Goal: Information Seeking & Learning: Learn about a topic

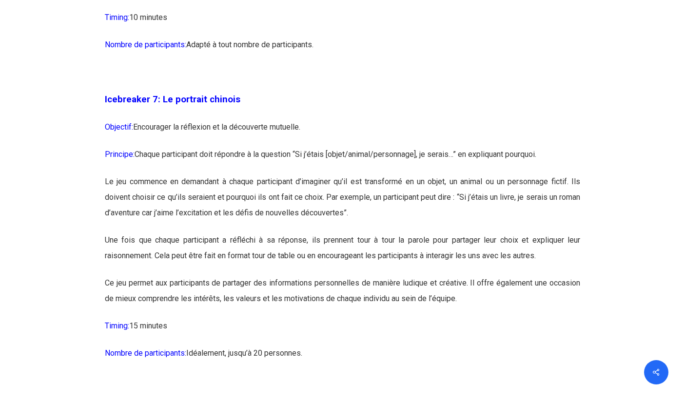
scroll to position [2573, 0]
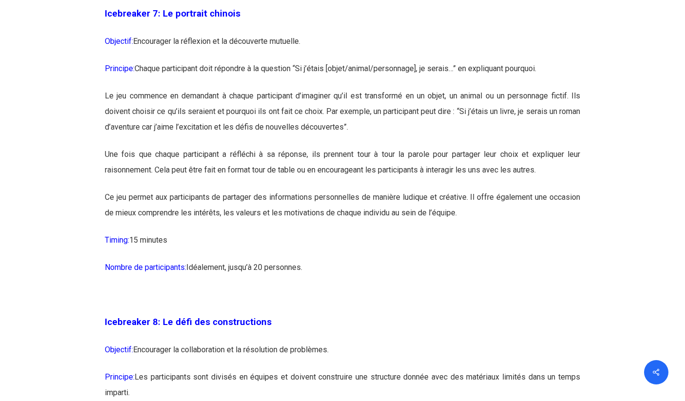
click at [414, 260] on p "Nombre de participants: [GEOGRAPHIC_DATA], jusqu’à 20 personnes." at bounding box center [342, 273] width 475 height 27
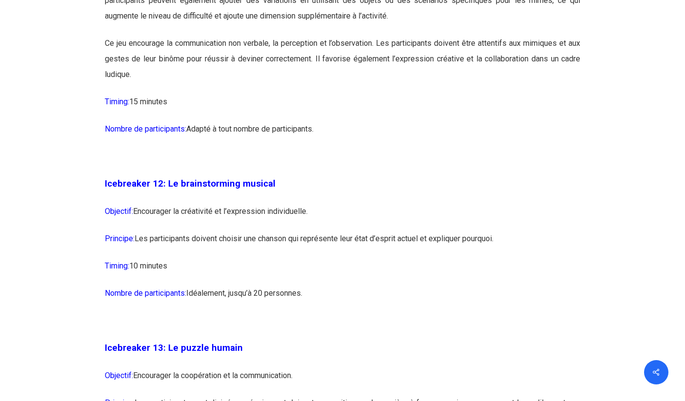
scroll to position [4247, 0]
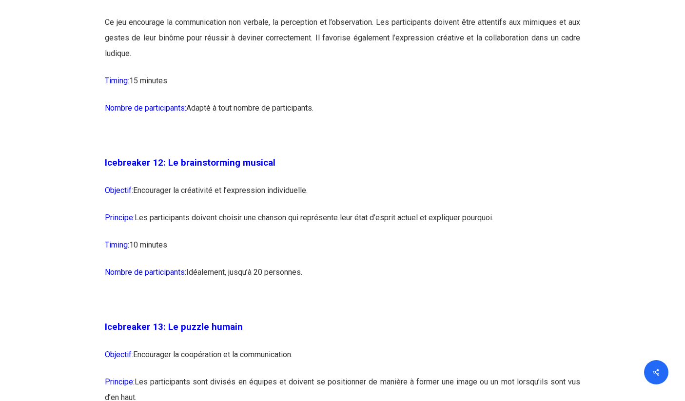
drag, startPoint x: 362, startPoint y: 145, endPoint x: 341, endPoint y: 259, distance: 116.0
click at [341, 265] on p "Nombre de participants: [GEOGRAPHIC_DATA], jusqu’à 20 personnes." at bounding box center [342, 278] width 475 height 27
drag, startPoint x: 355, startPoint y: 130, endPoint x: 345, endPoint y: 259, distance: 130.1
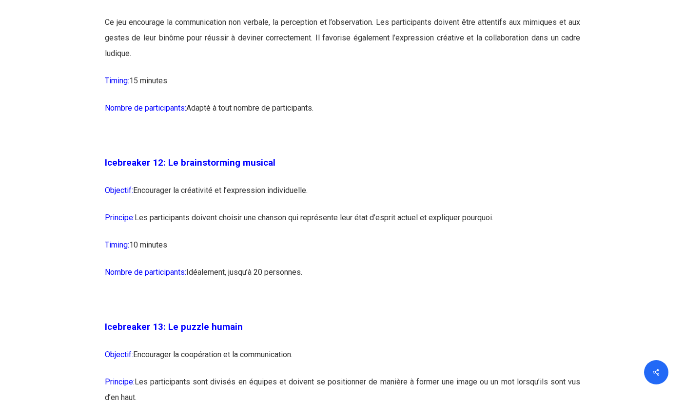
drag, startPoint x: 345, startPoint y: 259, endPoint x: 362, endPoint y: 142, distance: 118.2
click at [362, 155] on p "Icebreaker 12: Le brainstorming musical" at bounding box center [342, 169] width 475 height 28
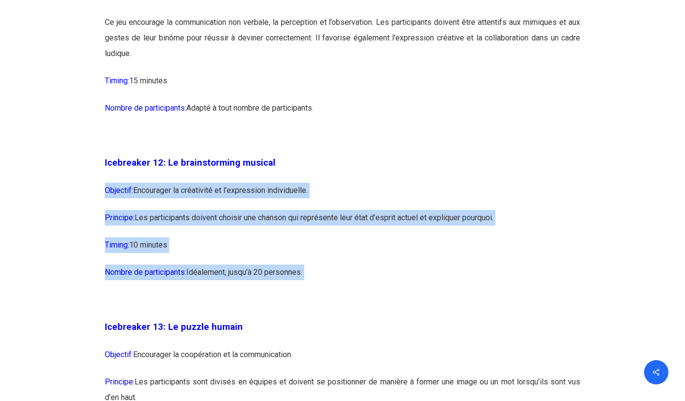
drag, startPoint x: 361, startPoint y: 143, endPoint x: 358, endPoint y: 254, distance: 110.7
click at [358, 265] on p "Nombre de participants: [GEOGRAPHIC_DATA], jusqu’à 20 personnes." at bounding box center [342, 278] width 475 height 27
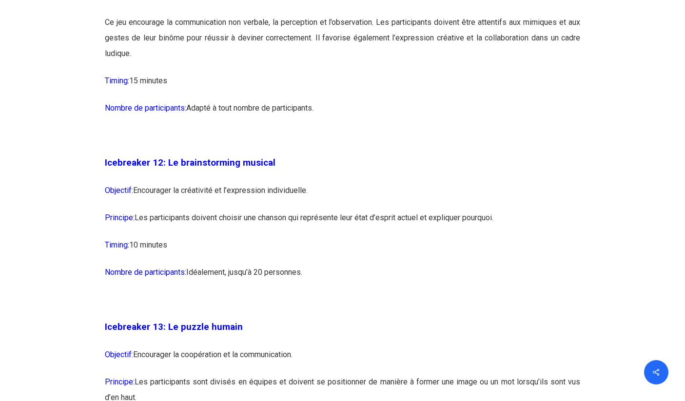
click at [404, 292] on p at bounding box center [342, 305] width 475 height 27
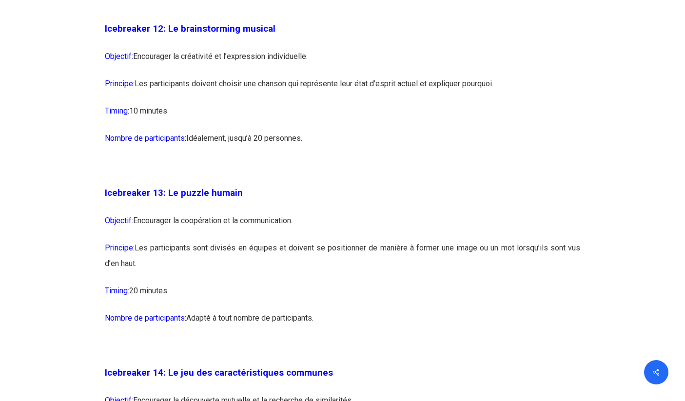
click at [404, 311] on p "Nombre de participants: Adapté à tout nombre de participants." at bounding box center [342, 324] width 475 height 27
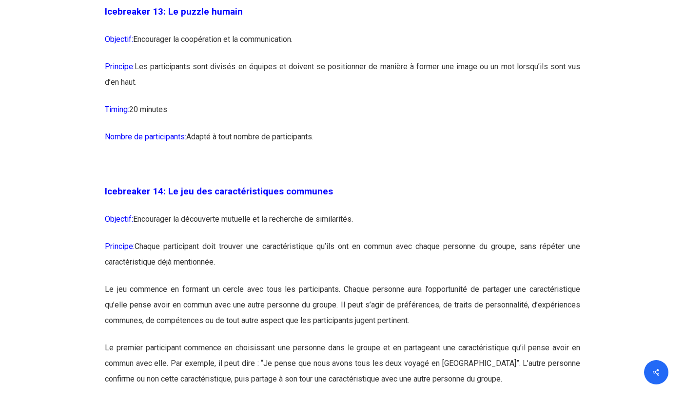
scroll to position [4564, 0]
click at [404, 285] on p "Le jeu commence en formant un cercle avec tous les participants. Chaque personn…" at bounding box center [342, 310] width 475 height 59
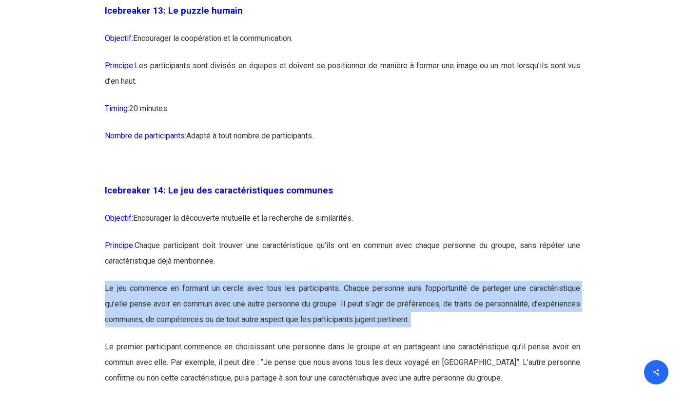
click at [393, 339] on p "Le premier participant commence en choisissant une personne dans le groupe et e…" at bounding box center [342, 368] width 475 height 59
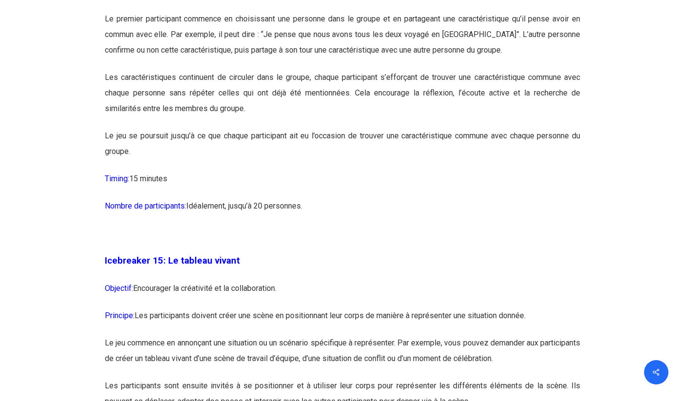
click at [425, 253] on p "Icebreaker 15: Le tableau vivant" at bounding box center [342, 267] width 475 height 28
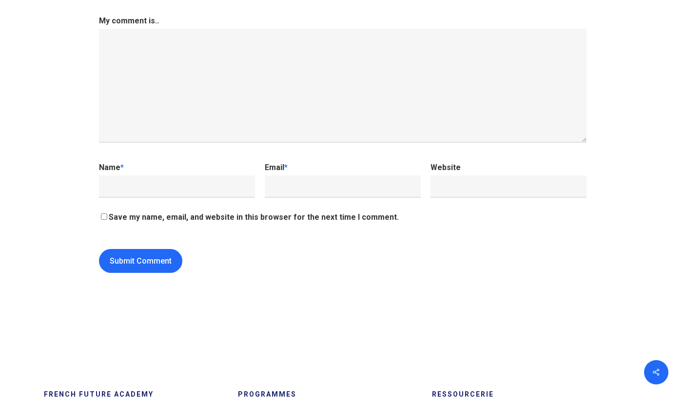
scroll to position [10320, 0]
